Goal: Information Seeking & Learning: Learn about a topic

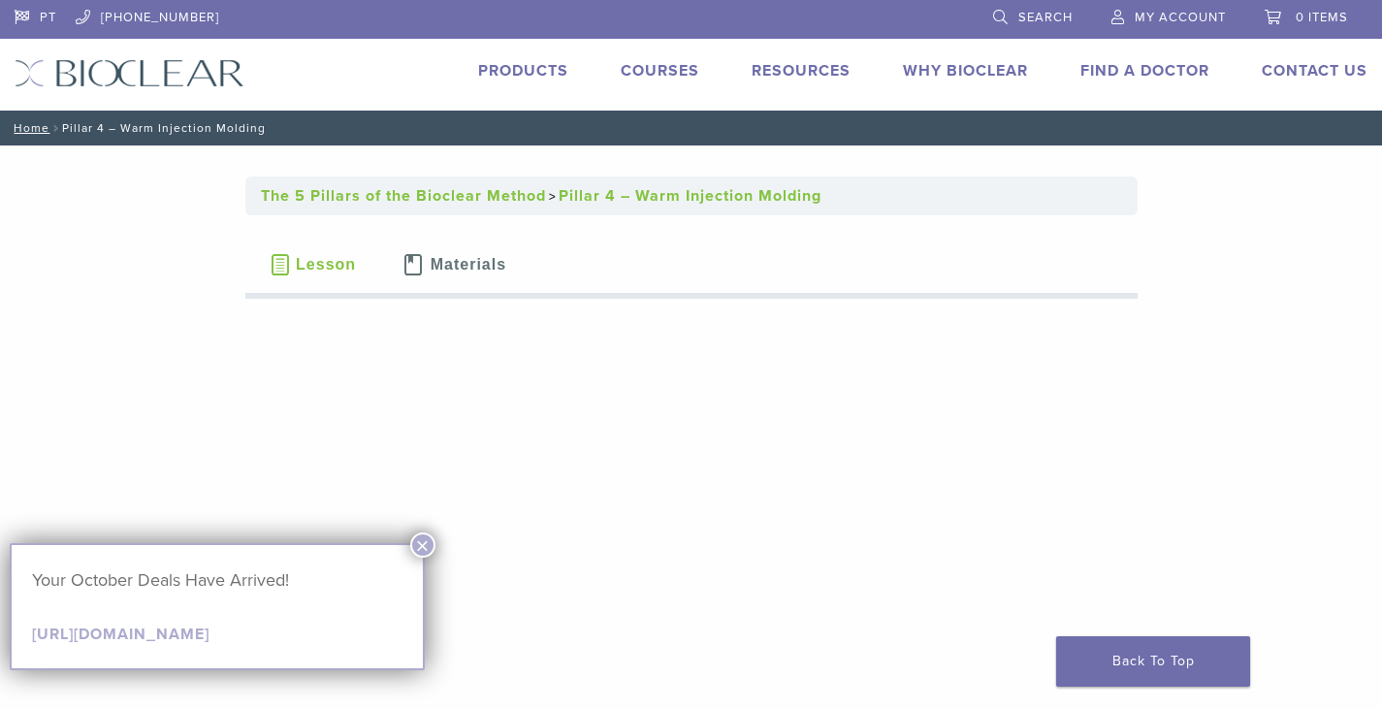
scroll to position [97, 0]
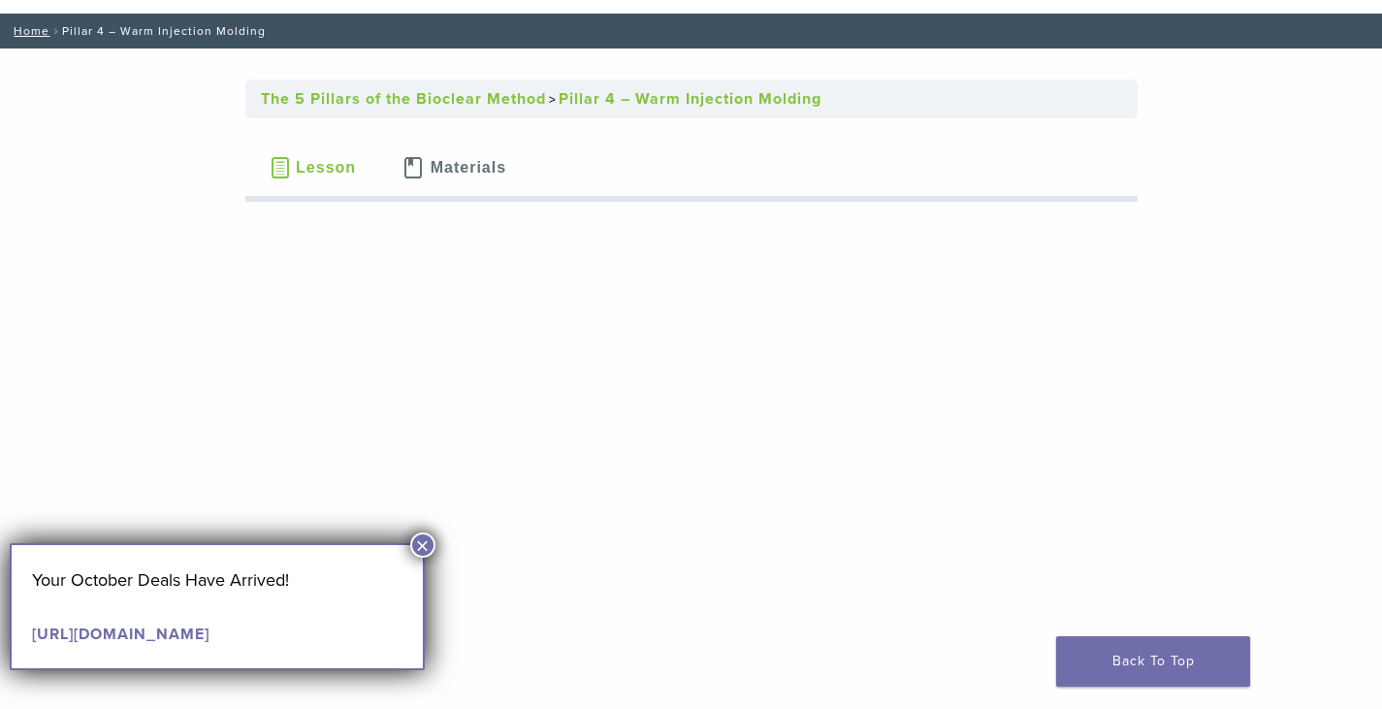
click at [426, 544] on button "×" at bounding box center [422, 545] width 25 height 25
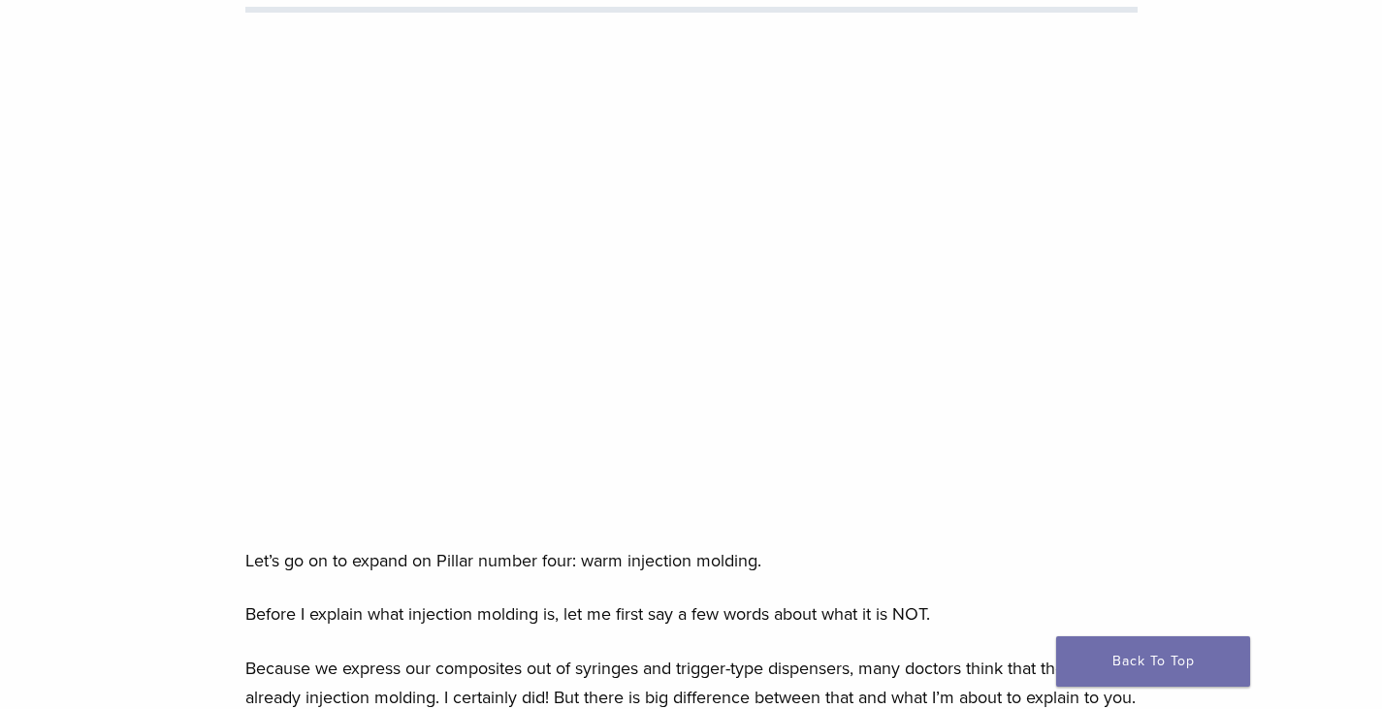
scroll to position [0, 0]
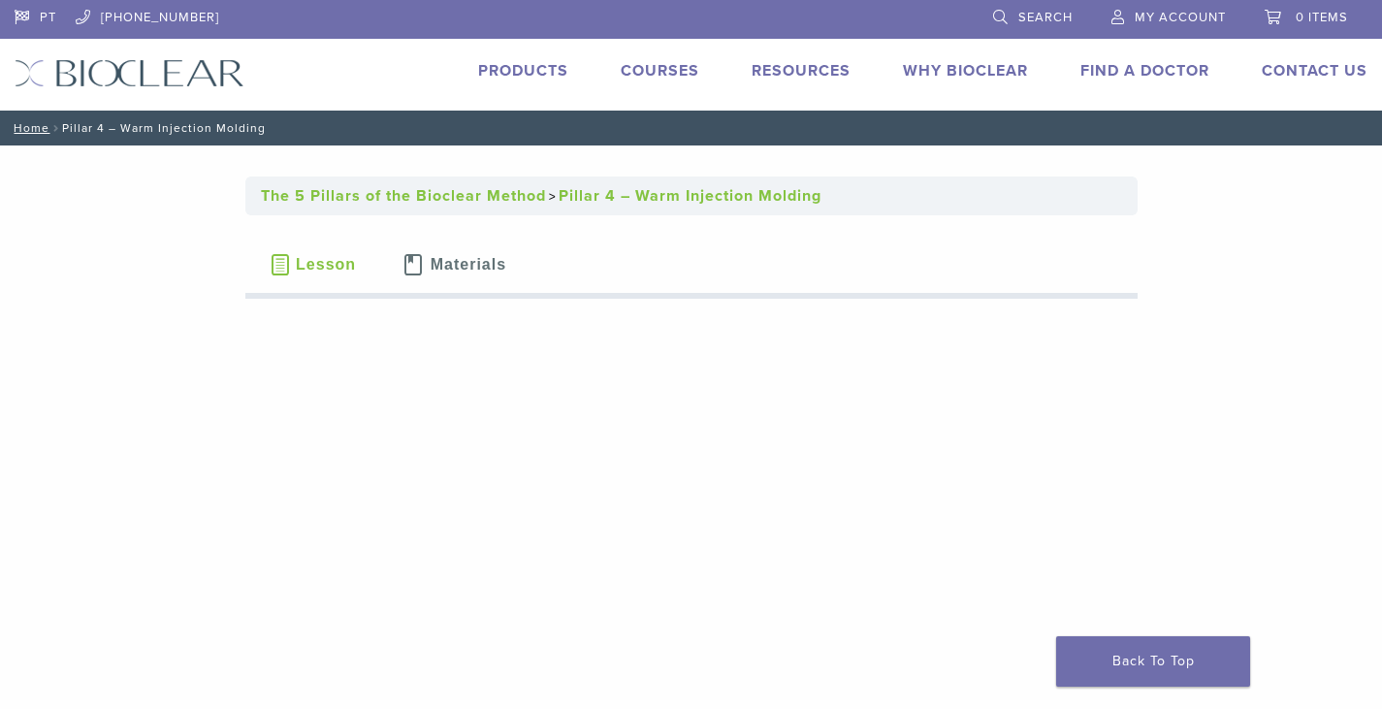
click at [447, 268] on span "Materials" at bounding box center [469, 265] width 76 height 16
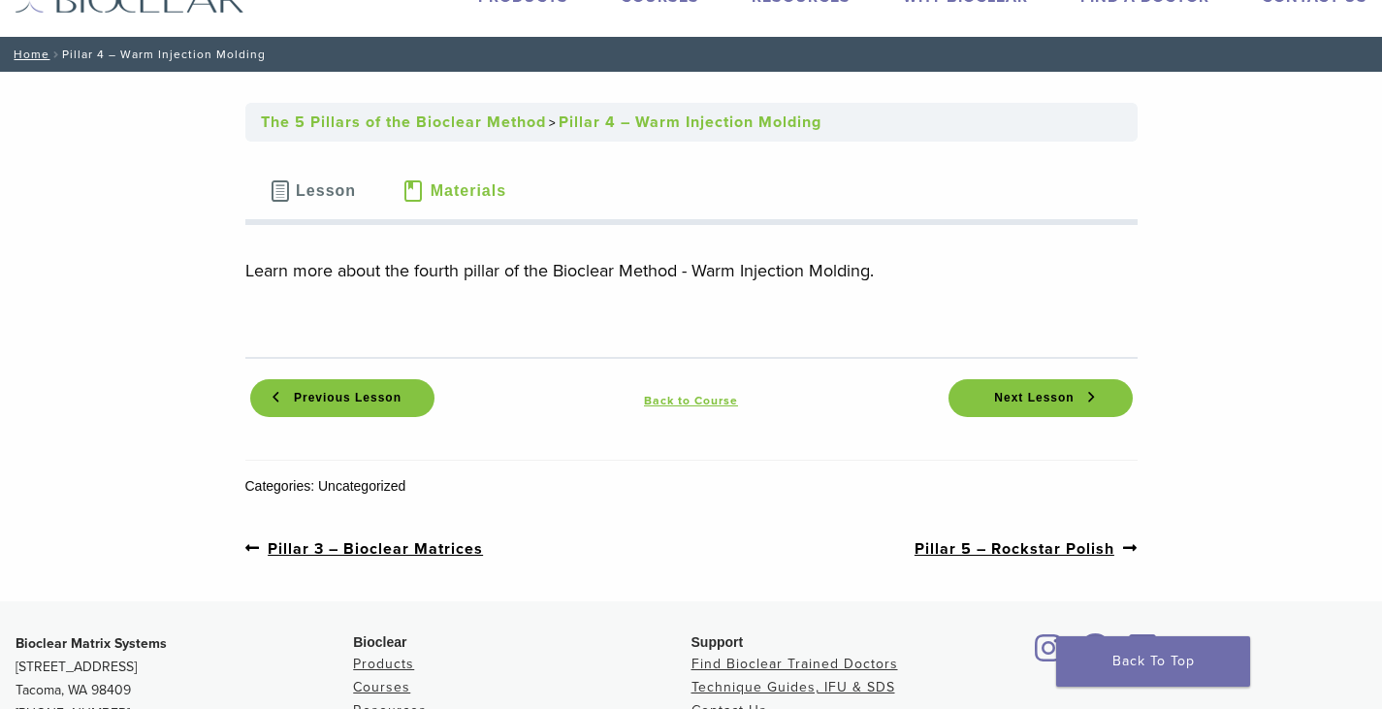
scroll to position [97, 0]
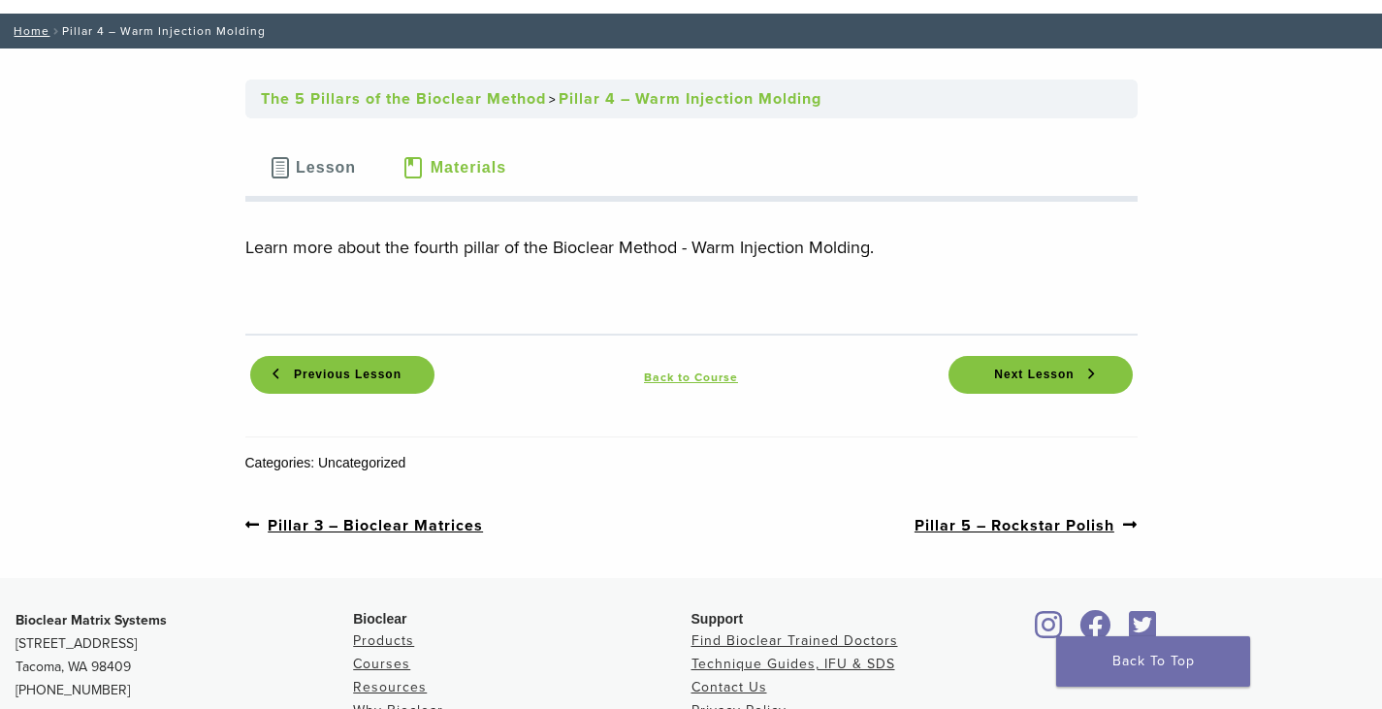
click at [336, 171] on span "Lesson" at bounding box center [326, 168] width 60 height 16
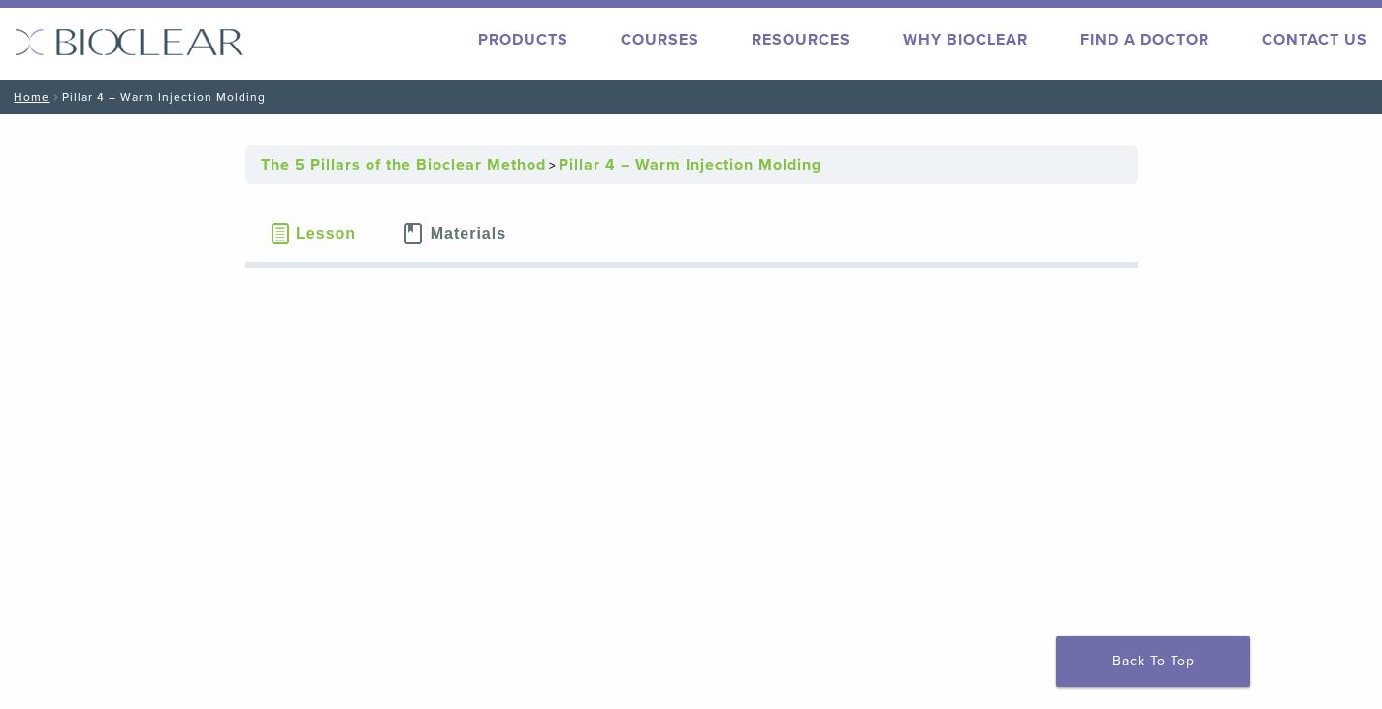
scroll to position [0, 0]
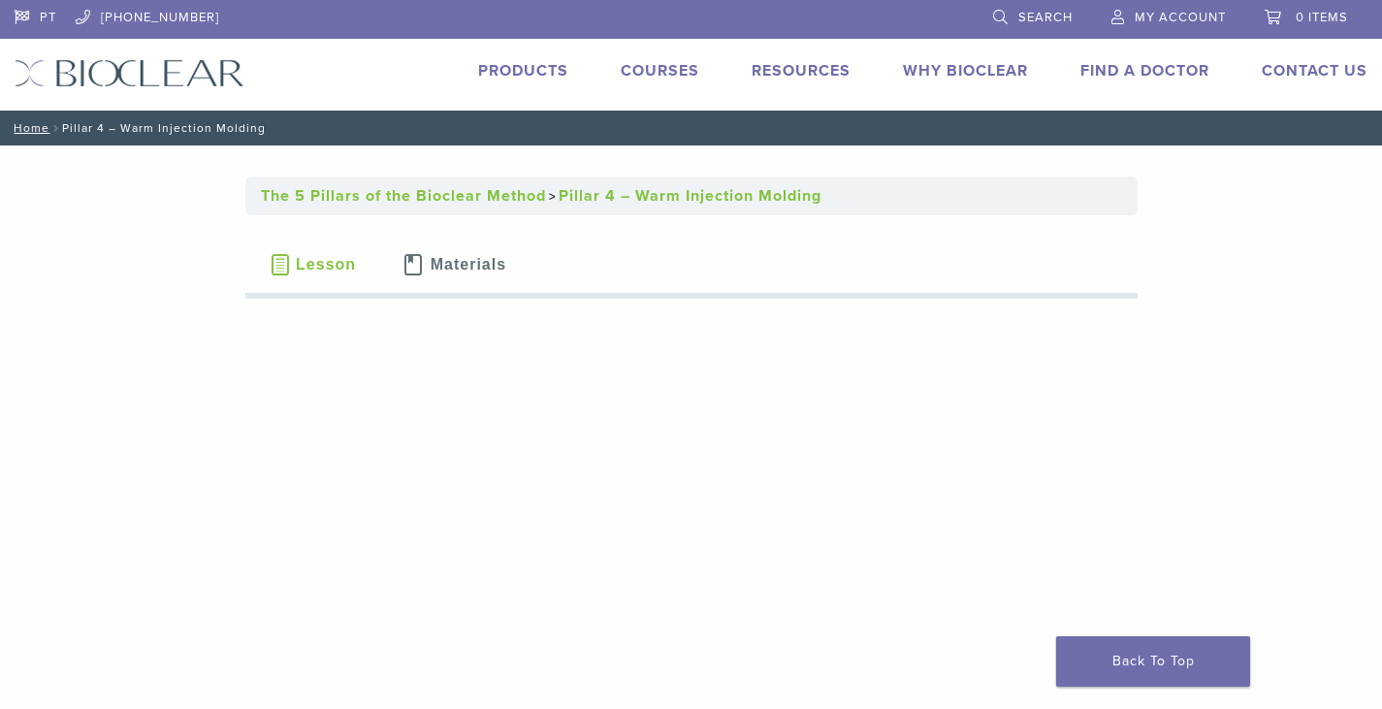
click at [470, 190] on link "The 5 Pillars of the Bioclear Method" at bounding box center [403, 195] width 285 height 19
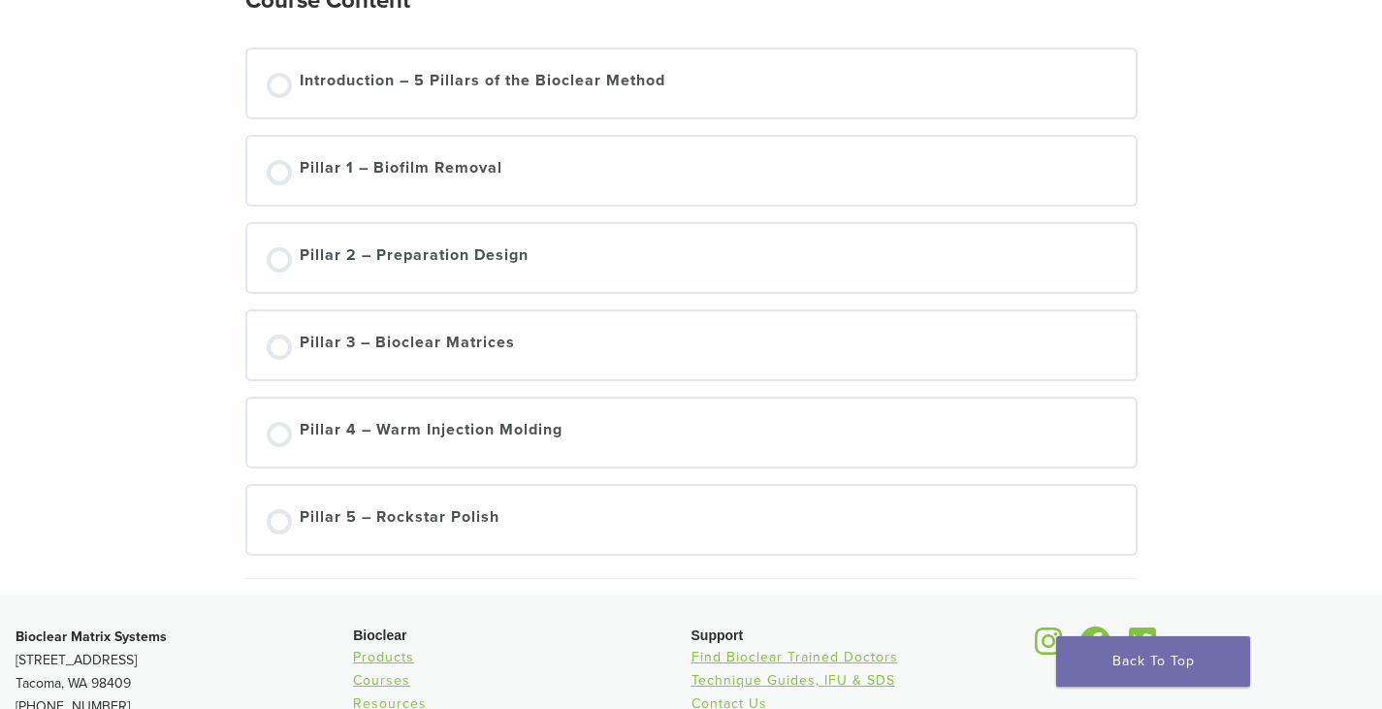
scroll to position [341, 0]
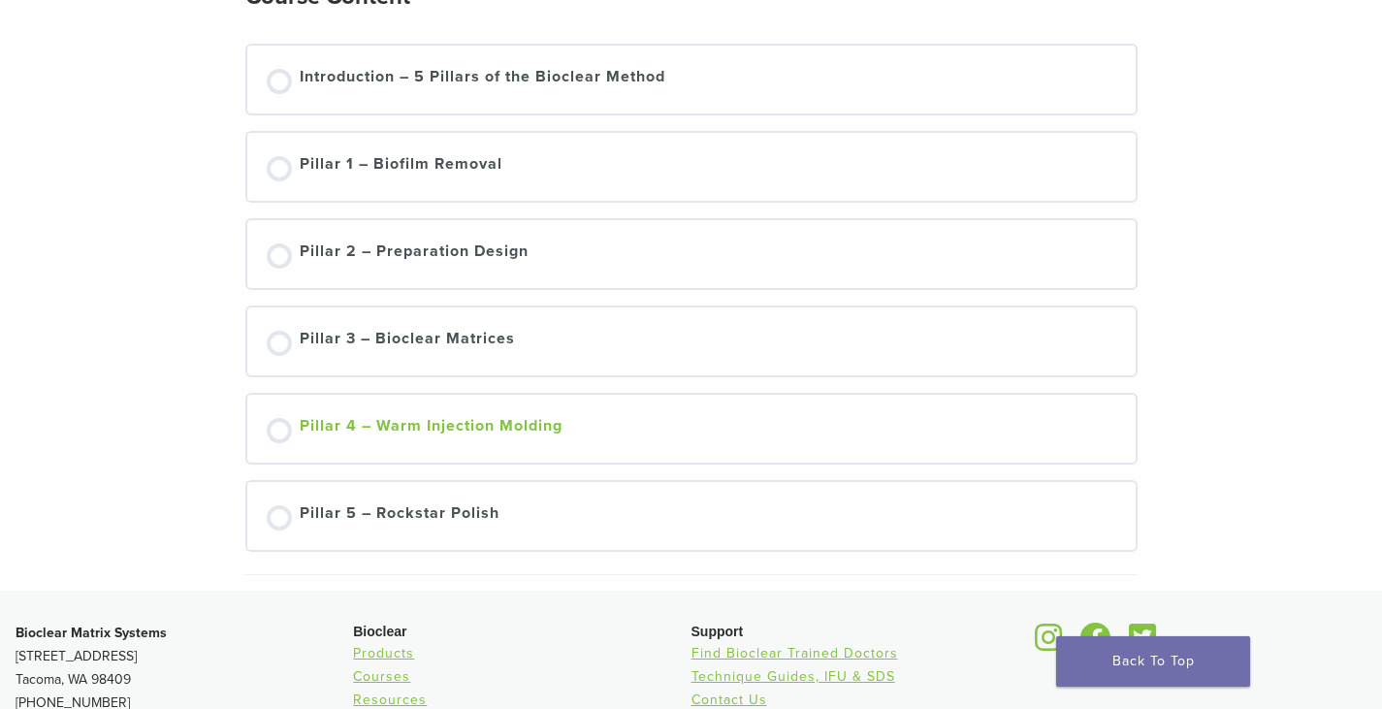
click at [460, 424] on div "Pillar 4 – Warm Injection Molding" at bounding box center [431, 428] width 263 height 29
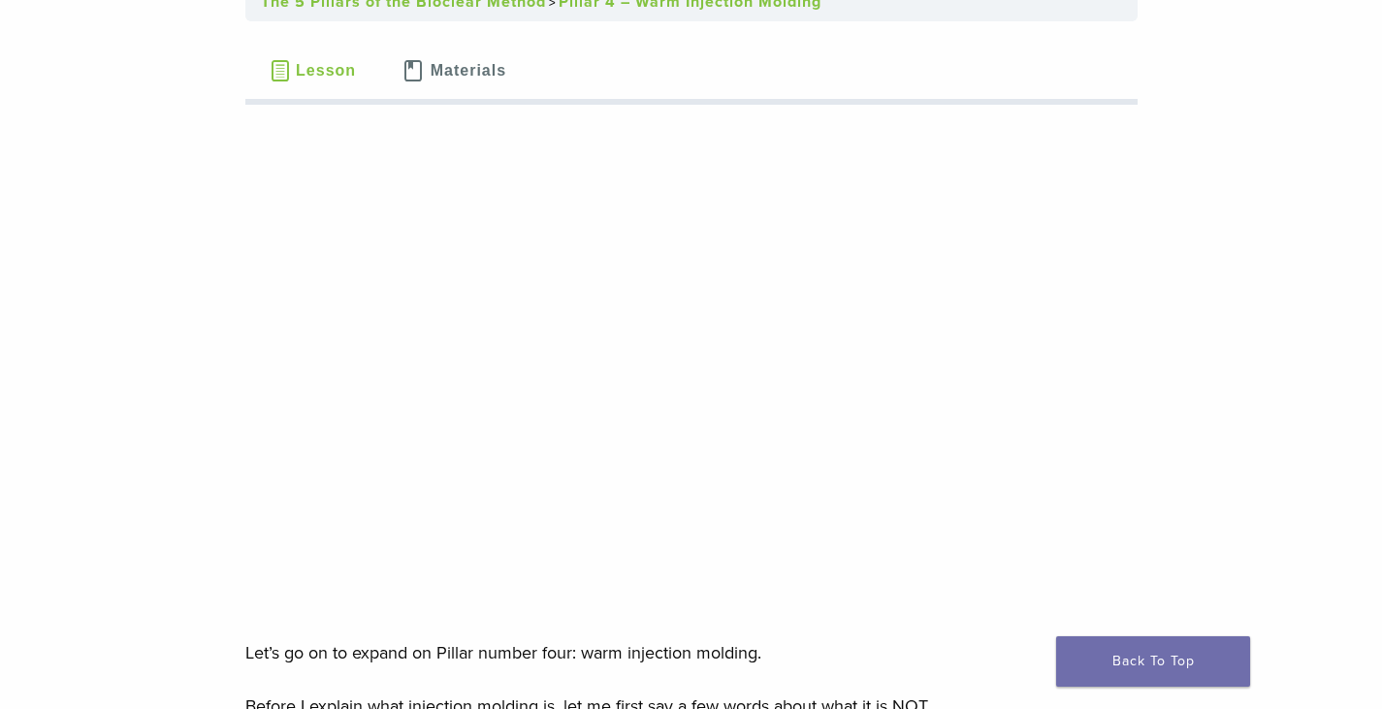
scroll to position [291, 0]
